Goal: Task Accomplishment & Management: Manage account settings

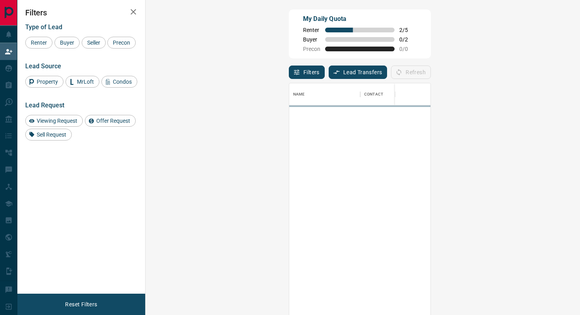
scroll to position [239, 418]
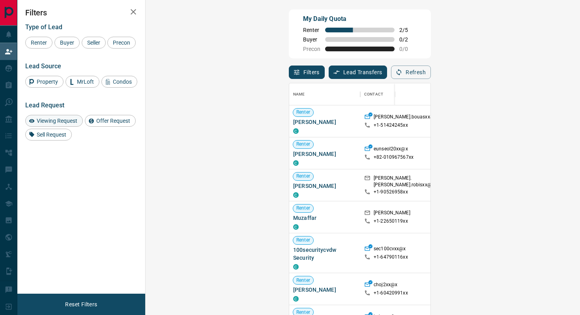
click at [69, 124] on span "Viewing Request" at bounding box center [57, 121] width 46 height 6
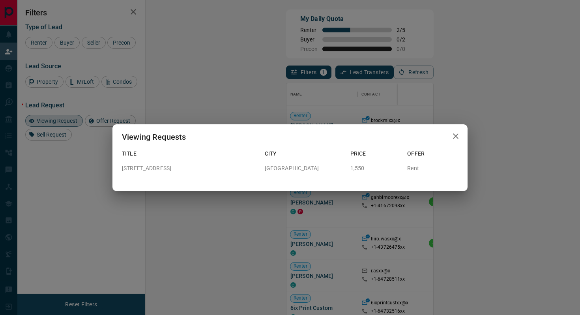
click at [393, 98] on div "Viewing Requests Title City Price Offer [STREET_ADDRESS] 1,550 Rent" at bounding box center [290, 157] width 580 height 315
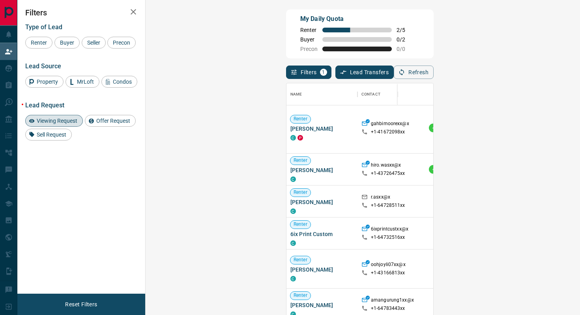
scroll to position [104, 0]
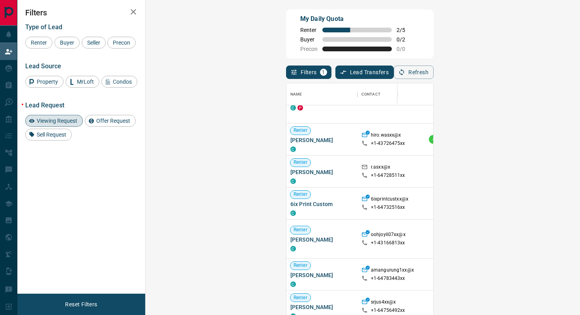
click at [62, 124] on span "Viewing Request" at bounding box center [57, 121] width 46 height 6
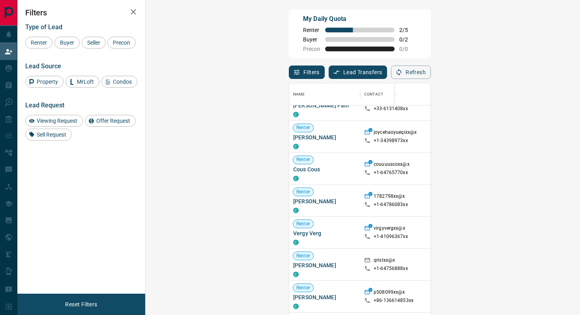
scroll to position [456, 0]
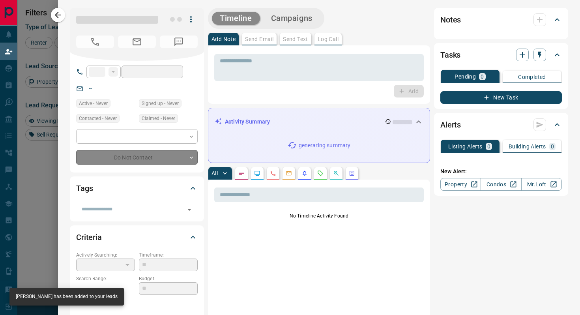
type input "**"
type input "**********"
type input "**"
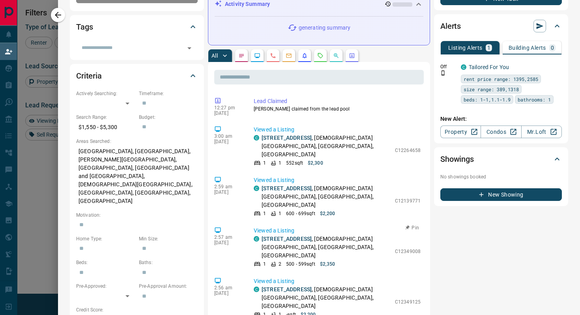
scroll to position [0, 0]
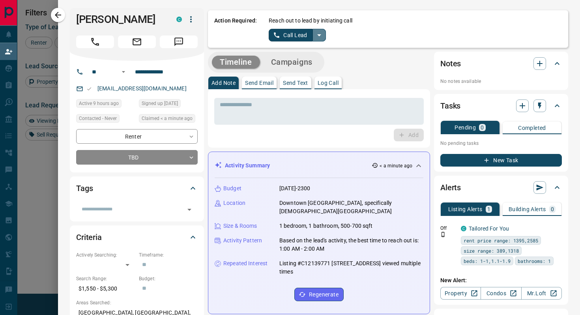
click at [323, 36] on icon "split button" at bounding box center [319, 34] width 9 height 9
click at [301, 65] on li "Log Manual Call" at bounding box center [297, 62] width 48 height 12
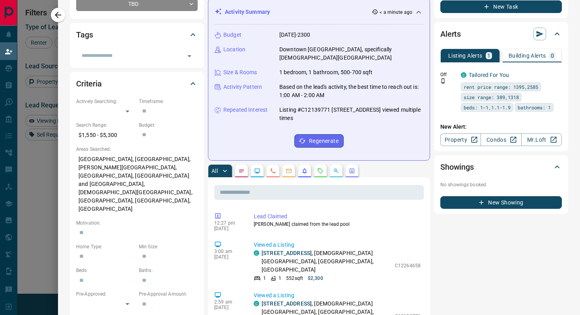
scroll to position [156, 0]
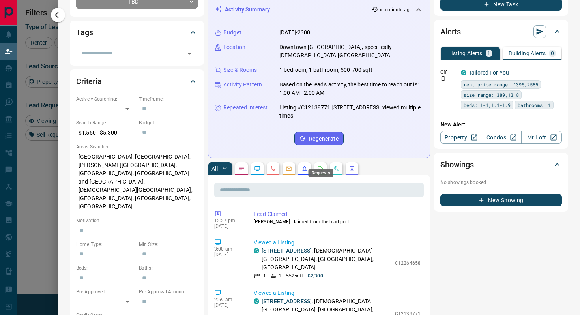
click at [320, 165] on icon "Requests" at bounding box center [320, 168] width 6 height 6
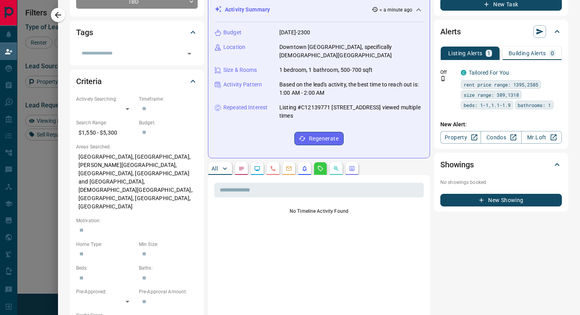
click at [217, 166] on p "All" at bounding box center [215, 169] width 6 height 6
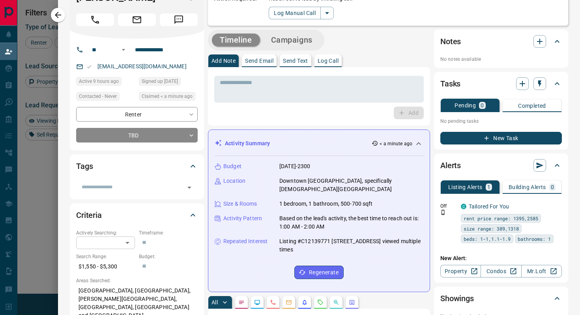
scroll to position [0, 0]
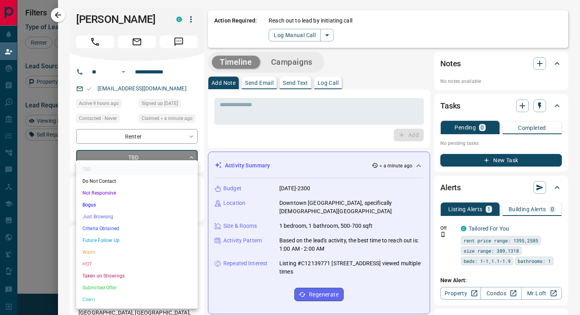
click at [175, 152] on body "Lead Transfers Claim Leads My Leads Tasks Opportunities Deals Campaigns Automat…" at bounding box center [290, 134] width 580 height 268
click at [101, 206] on li "Bogus" at bounding box center [137, 205] width 122 height 12
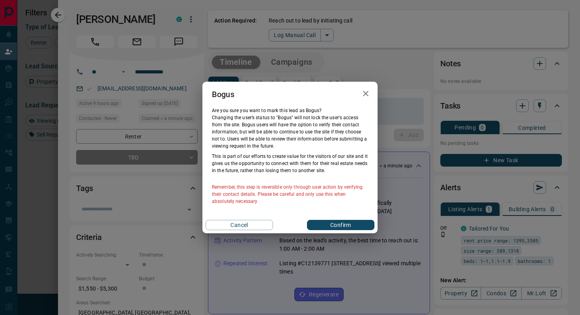
click at [330, 230] on button "Confirm" at bounding box center [341, 225] width 68 height 10
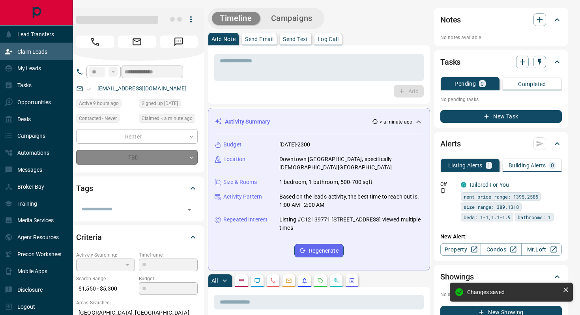
type input "**********"
type input "*"
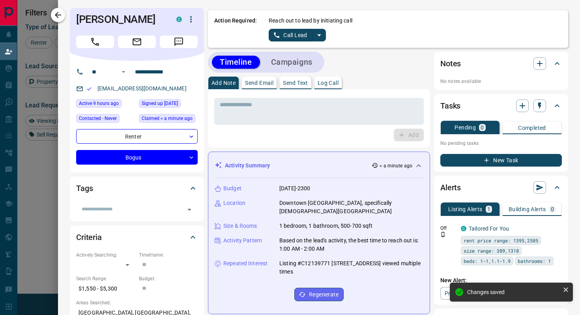
click at [60, 20] on button "button" at bounding box center [58, 15] width 14 height 14
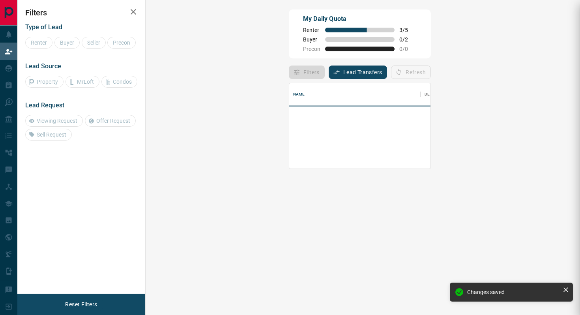
scroll to position [54, 418]
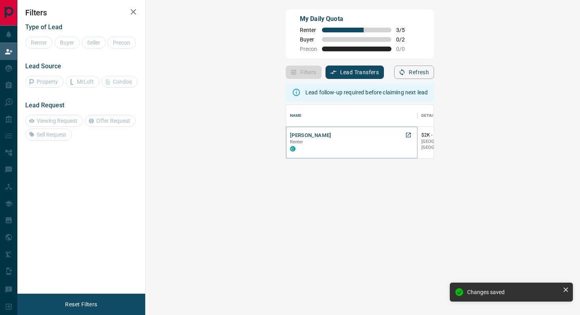
click at [290, 138] on button "[PERSON_NAME]" at bounding box center [310, 136] width 41 height 8
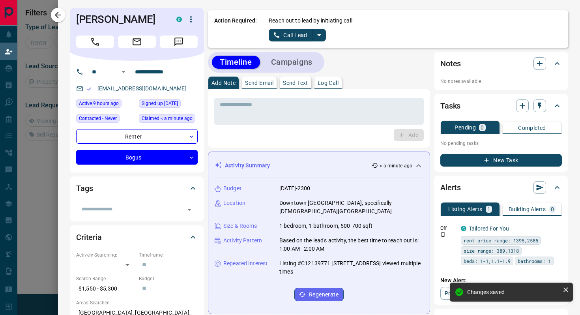
click at [318, 37] on icon "split button" at bounding box center [319, 34] width 9 height 9
click at [308, 58] on li "Log Manual Call" at bounding box center [297, 62] width 48 height 12
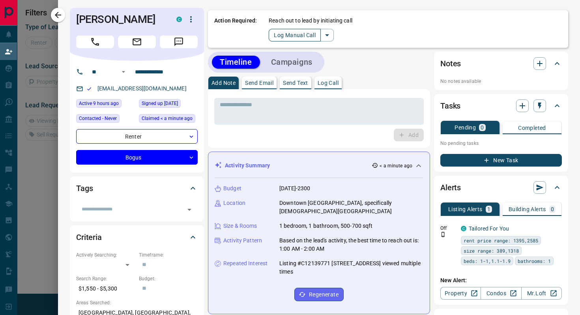
click at [308, 38] on button "Log Manual Call" at bounding box center [295, 35] width 52 height 13
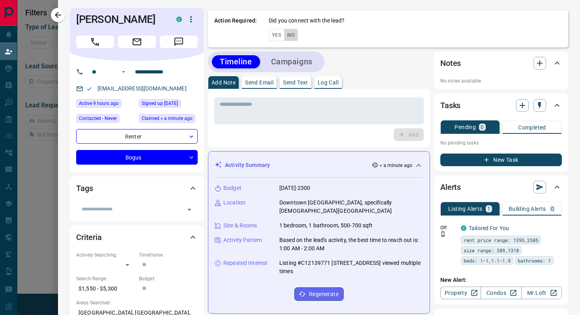
click at [291, 37] on button "No" at bounding box center [291, 35] width 14 height 12
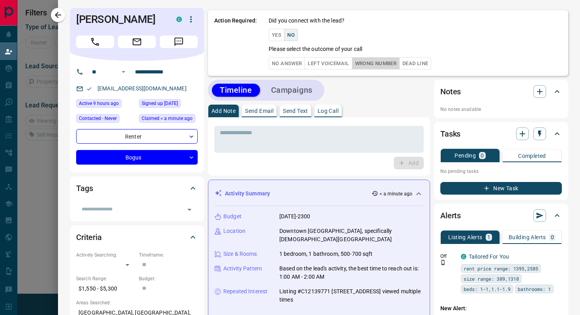
click at [389, 67] on button "Wrong Number" at bounding box center [376, 63] width 48 height 12
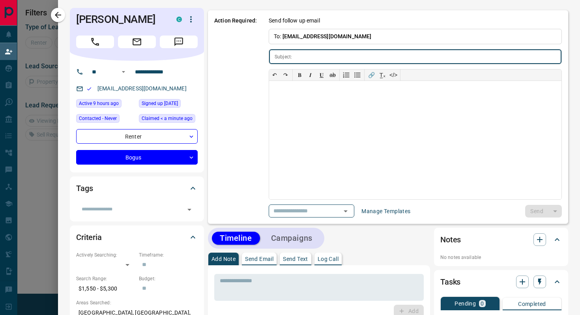
type input "**********"
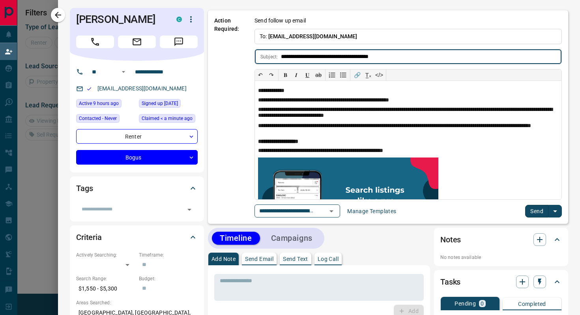
click at [545, 210] on button "Send" at bounding box center [536, 211] width 23 height 13
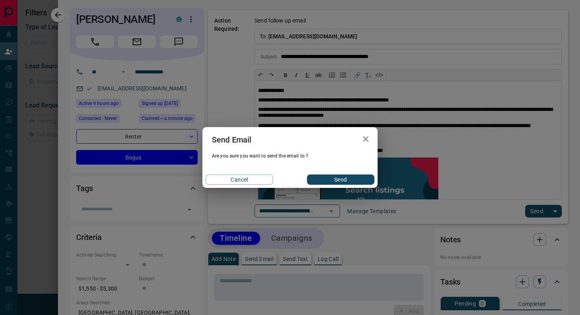
click at [348, 183] on button "Send" at bounding box center [341, 180] width 68 height 10
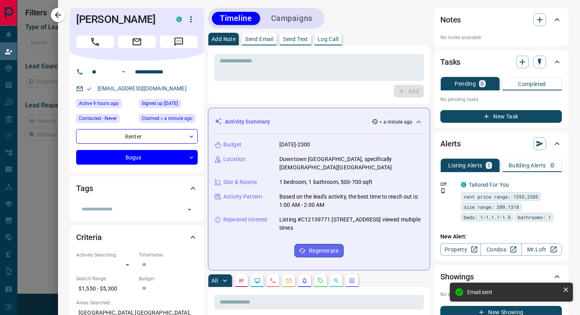
click at [281, 24] on button "Campaigns" at bounding box center [291, 18] width 57 height 13
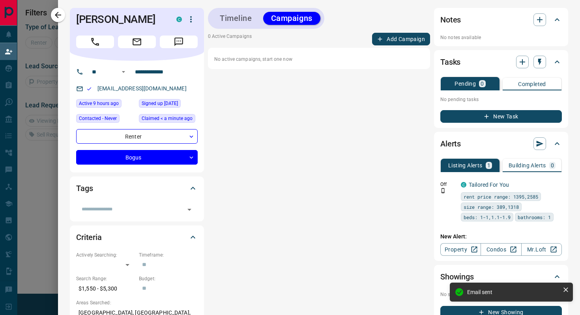
click at [400, 36] on button "Add Campaign" at bounding box center [401, 39] width 58 height 13
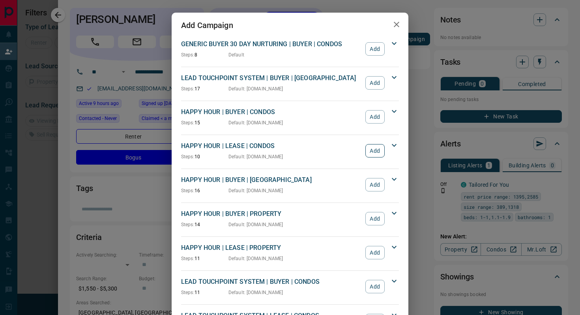
click at [376, 148] on button "Add" at bounding box center [375, 150] width 19 height 13
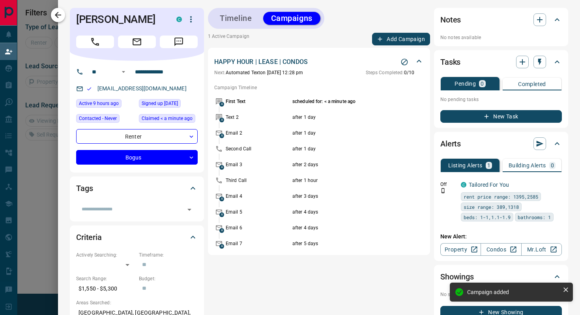
click at [56, 11] on icon "button" at bounding box center [57, 14] width 9 height 9
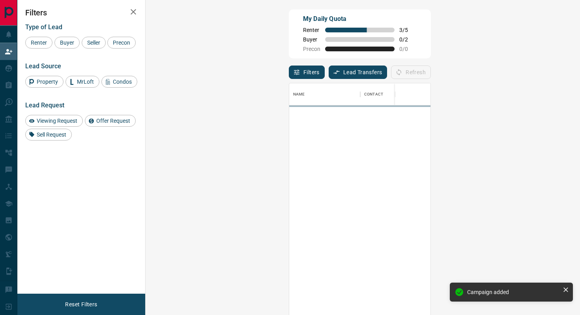
scroll to position [239, 418]
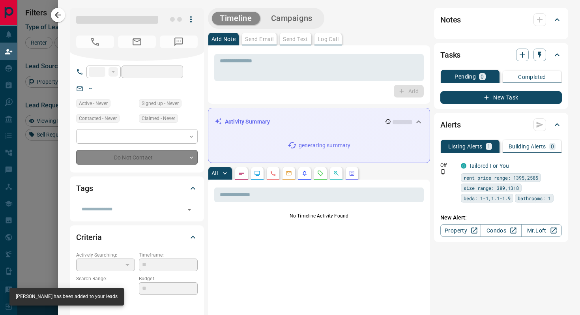
type input "**"
type input "**********"
type input "**"
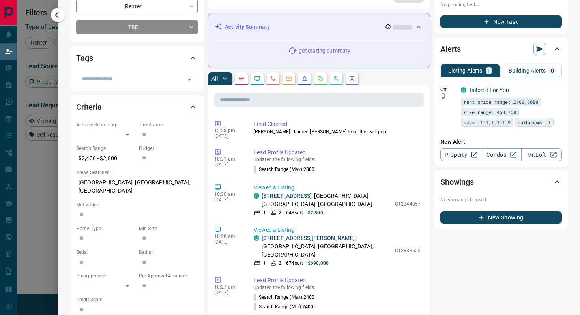
scroll to position [0, 0]
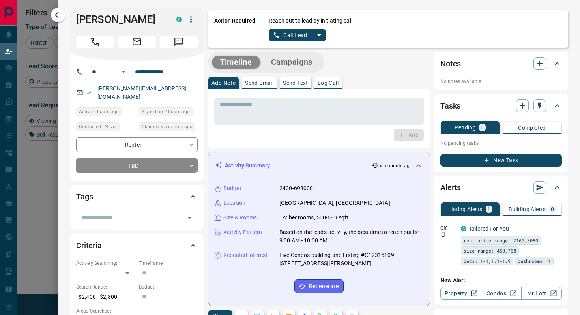
click at [319, 36] on icon "split button" at bounding box center [319, 34] width 9 height 9
click at [293, 62] on li "Log Manual Call" at bounding box center [297, 62] width 48 height 12
click at [293, 37] on button "Log Manual Call" at bounding box center [295, 35] width 52 height 13
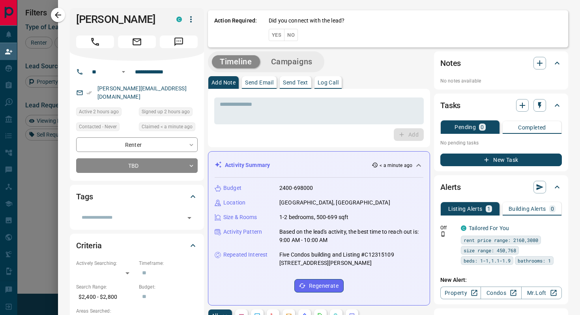
click at [293, 35] on button "No" at bounding box center [291, 35] width 14 height 12
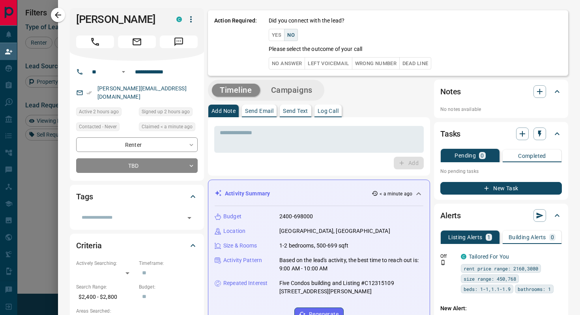
click at [280, 65] on button "No Answer" at bounding box center [287, 63] width 36 height 12
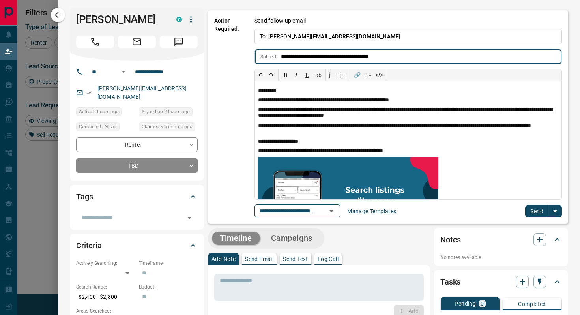
click at [540, 208] on button "Send" at bounding box center [536, 211] width 23 height 13
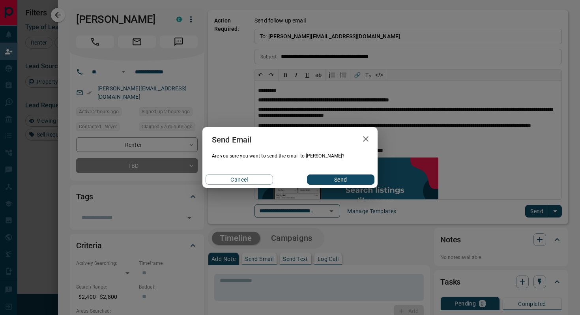
click at [361, 178] on button "Send" at bounding box center [341, 180] width 68 height 10
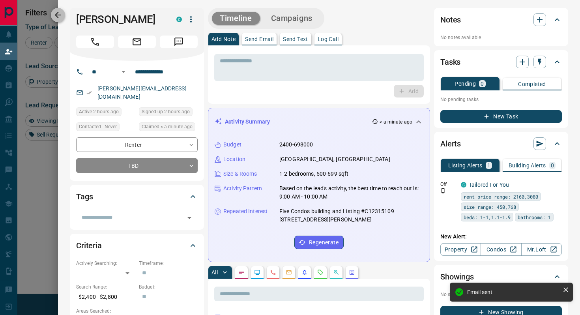
click at [61, 17] on icon "button" at bounding box center [57, 14] width 9 height 9
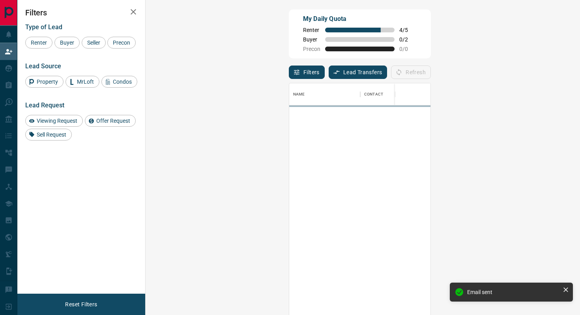
scroll to position [239, 418]
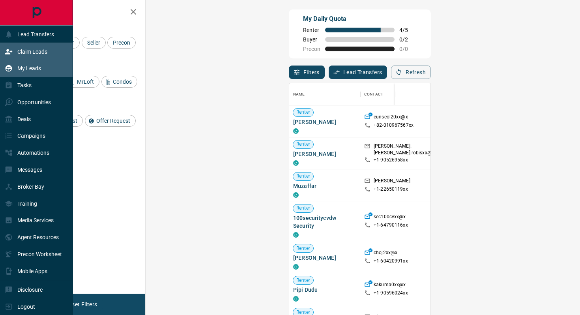
click at [37, 71] on p "My Leads" at bounding box center [29, 68] width 24 height 6
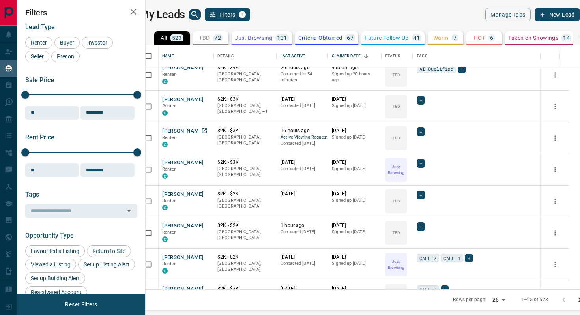
scroll to position [104, 0]
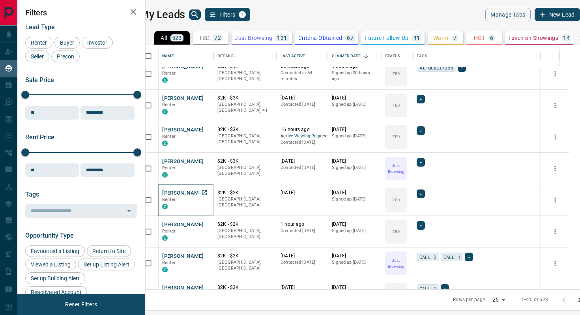
click at [195, 193] on button "[PERSON_NAME]" at bounding box center [182, 194] width 41 height 8
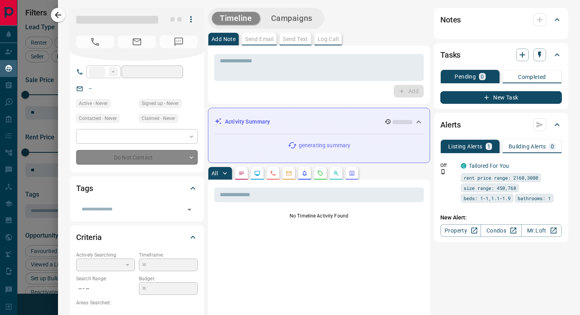
type input "**"
type input "**********"
type input "**"
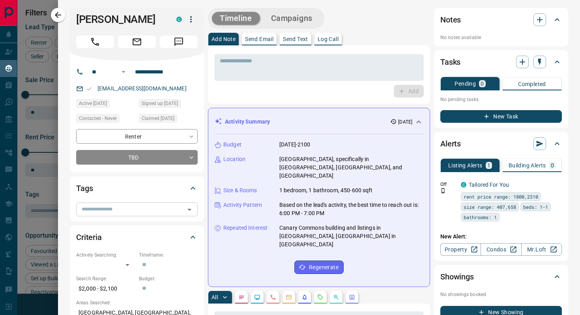
click at [190, 209] on icon "Open" at bounding box center [190, 210] width 4 height 2
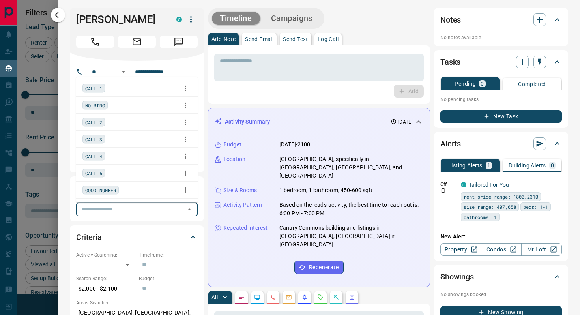
click at [101, 89] on span "CALL 1" at bounding box center [93, 88] width 17 height 8
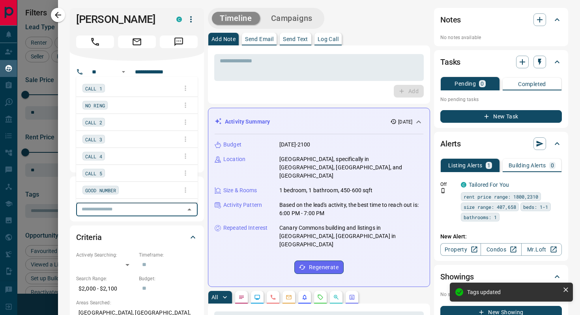
click at [98, 119] on span "CALL 2" at bounding box center [93, 122] width 17 height 8
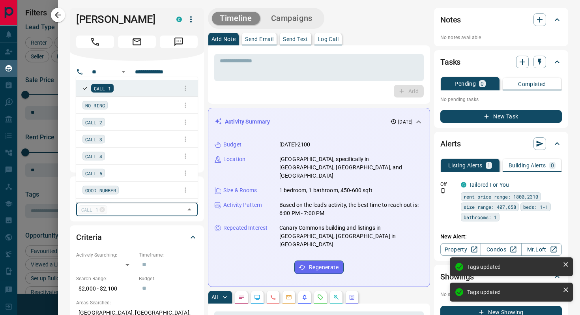
click at [99, 136] on span "CALL 3" at bounding box center [93, 139] width 17 height 8
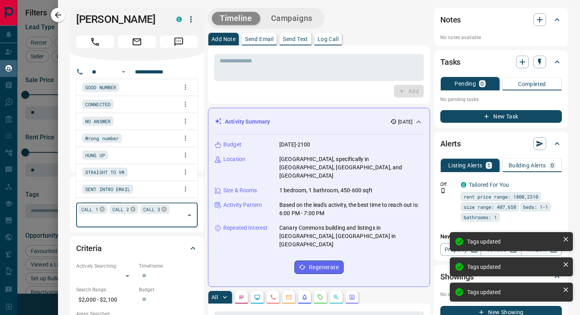
scroll to position [108, 0]
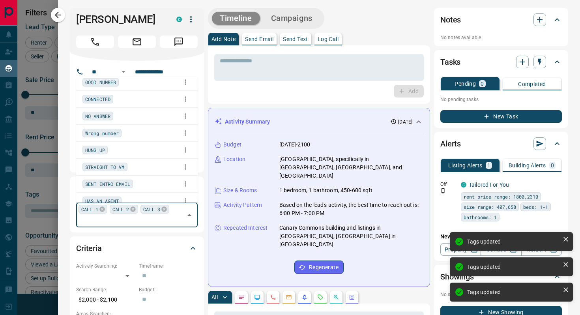
click at [123, 182] on span "SENT INTRO EMAIL" at bounding box center [107, 184] width 45 height 8
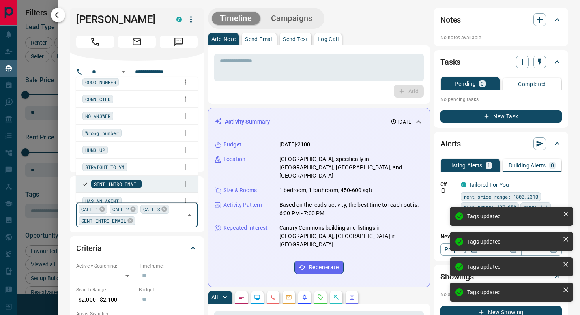
click at [58, 18] on icon "button" at bounding box center [57, 14] width 9 height 9
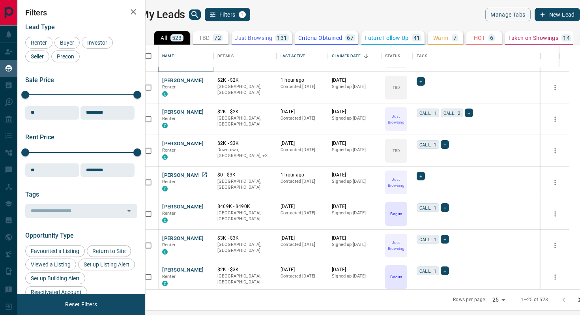
scroll to position [287, 0]
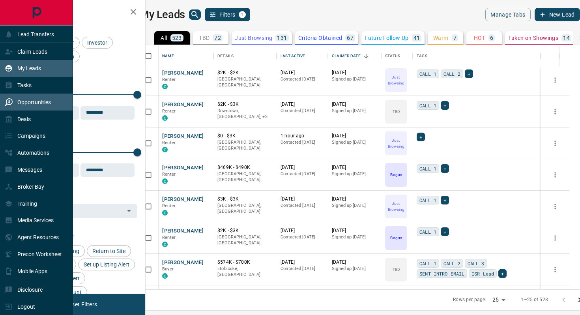
click at [28, 102] on p "Opportunities" at bounding box center [34, 102] width 34 height 6
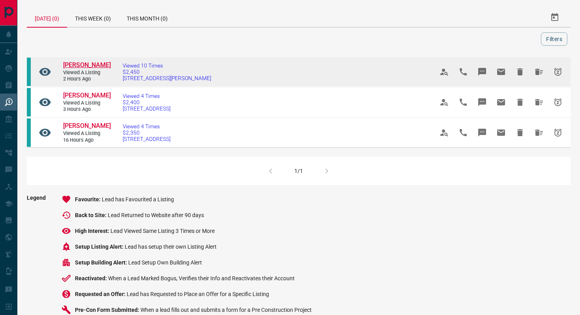
click at [94, 66] on span "[PERSON_NAME]" at bounding box center [87, 65] width 48 height 8
